Goal: Information Seeking & Learning: Learn about a topic

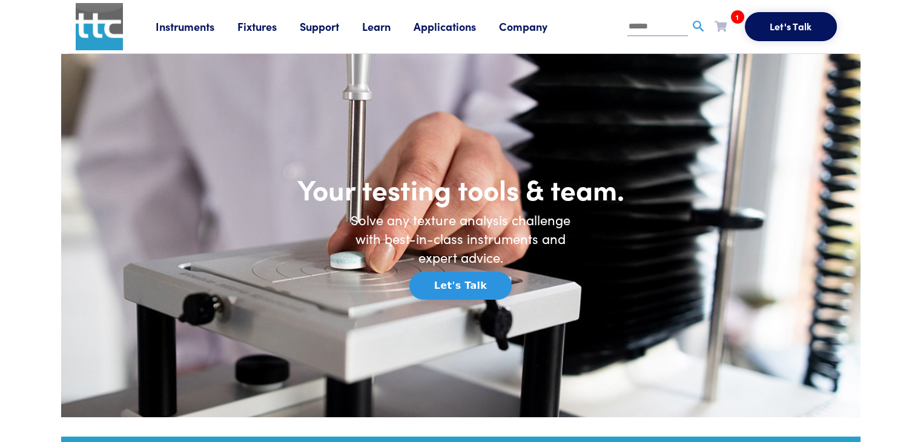
click at [240, 24] on link "Fixtures" at bounding box center [268, 26] width 62 height 15
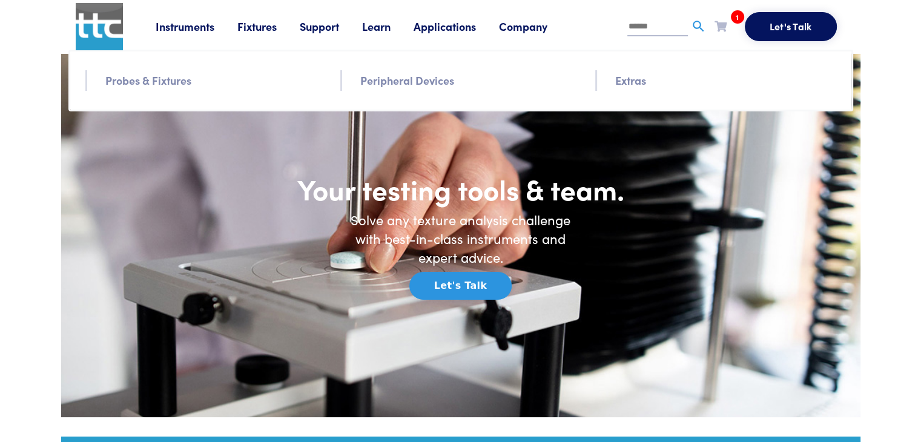
click at [186, 24] on link "Instruments" at bounding box center [197, 26] width 82 height 15
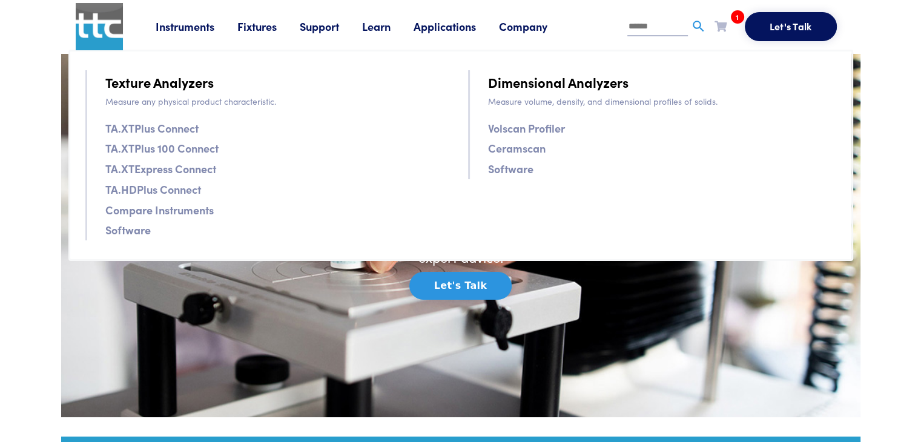
click at [337, 24] on link "Support" at bounding box center [331, 26] width 62 height 15
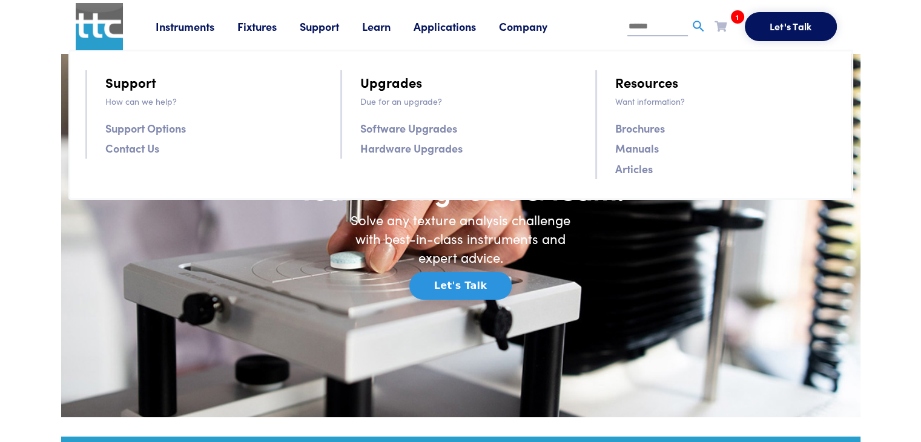
click at [423, 30] on link "Applications" at bounding box center [455, 26] width 85 height 15
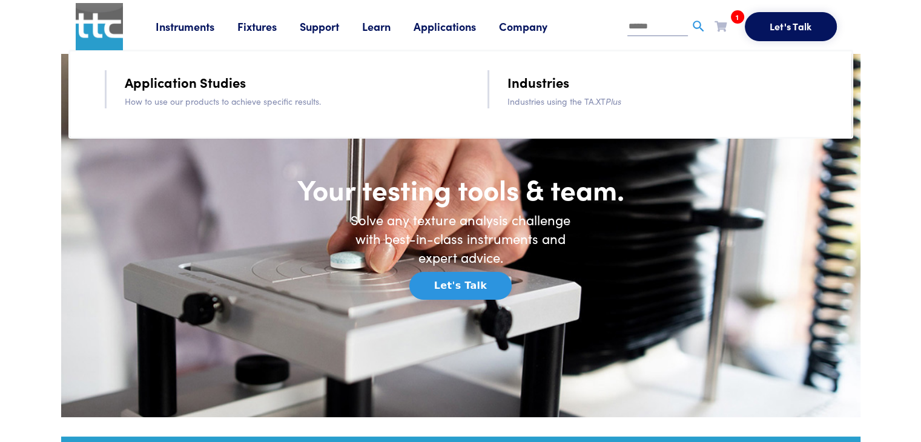
click at [171, 85] on link "Application Studies" at bounding box center [185, 81] width 121 height 21
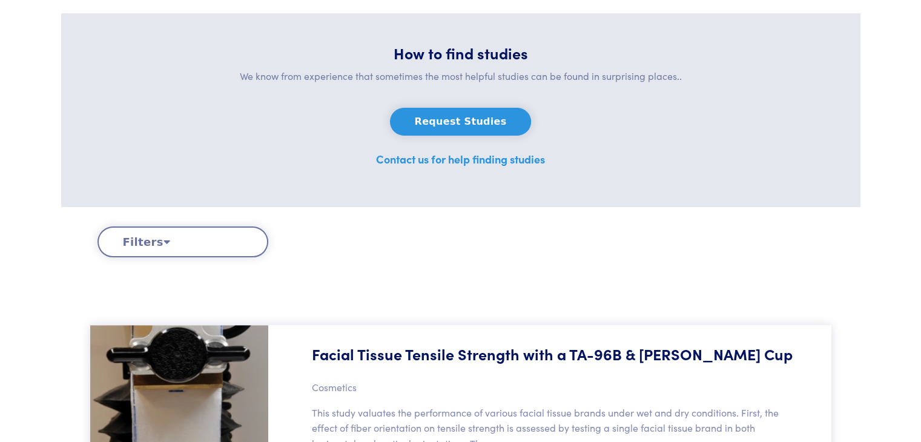
scroll to position [182, 0]
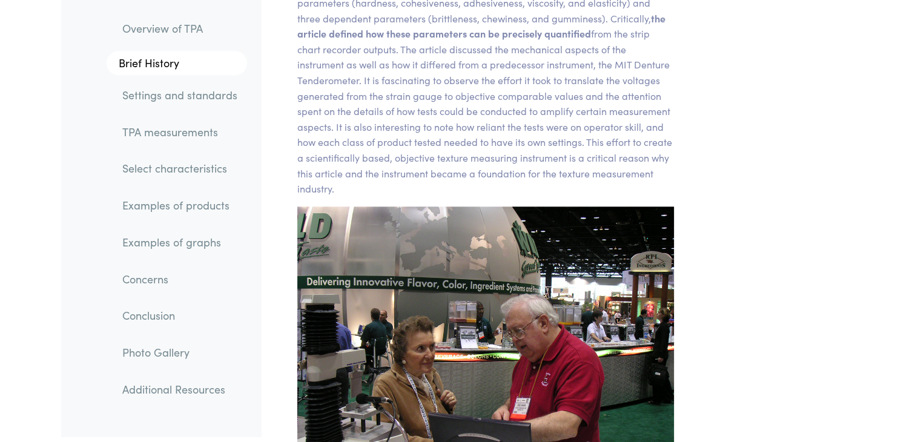
scroll to position [1453, 0]
